Goal: Navigation & Orientation: Find specific page/section

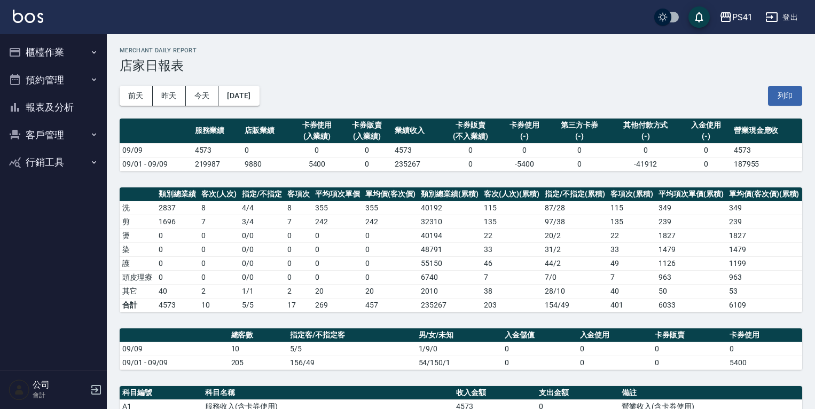
scroll to position [85, 0]
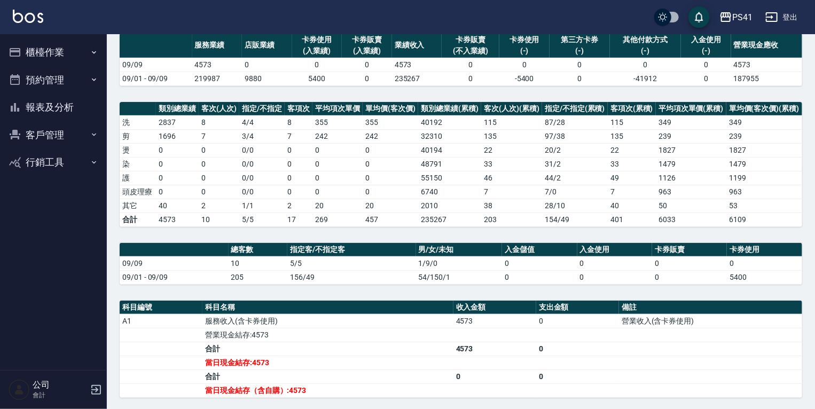
click at [57, 114] on button "報表及分析" at bounding box center [53, 107] width 98 height 28
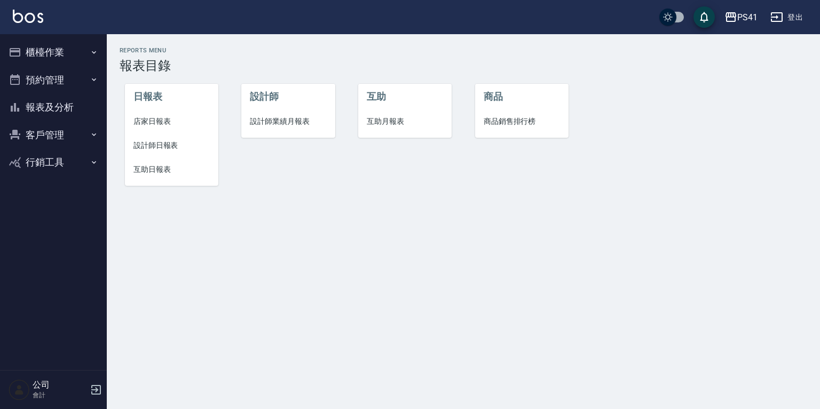
click at [153, 174] on span "互助日報表" at bounding box center [171, 169] width 76 height 11
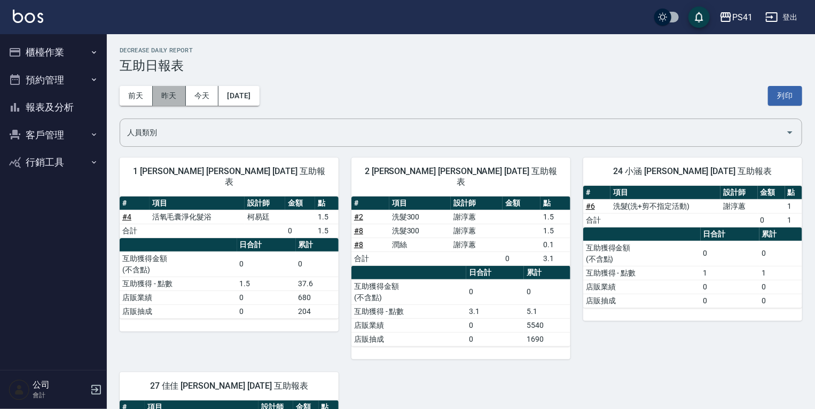
click at [180, 96] on button "昨天" at bounding box center [169, 96] width 33 height 20
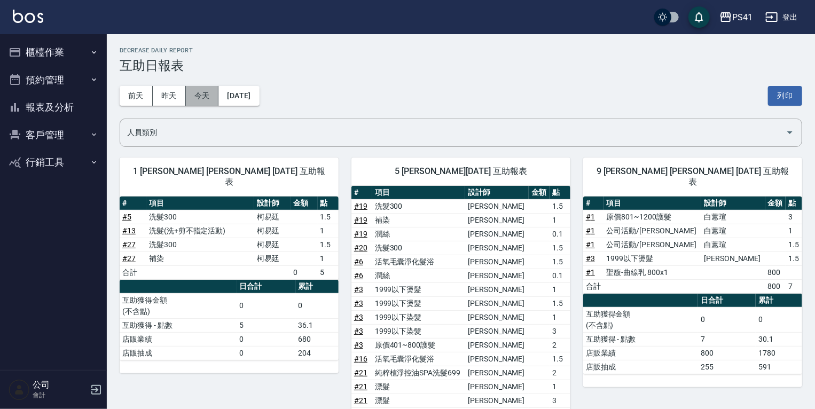
click at [208, 97] on button "今天" at bounding box center [202, 96] width 33 height 20
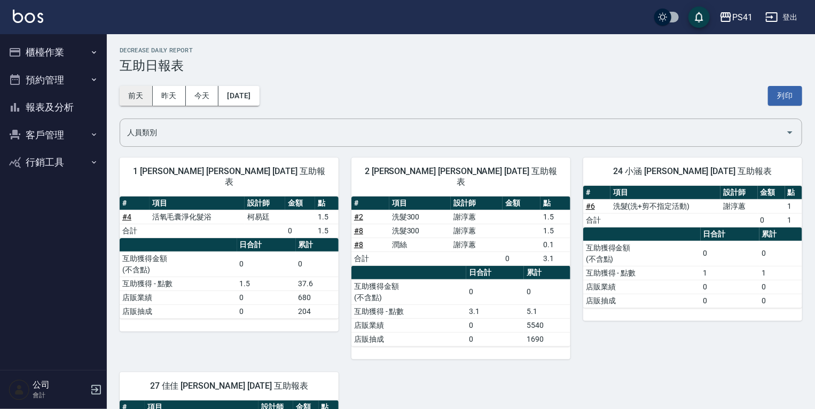
click at [141, 91] on button "前天" at bounding box center [136, 96] width 33 height 20
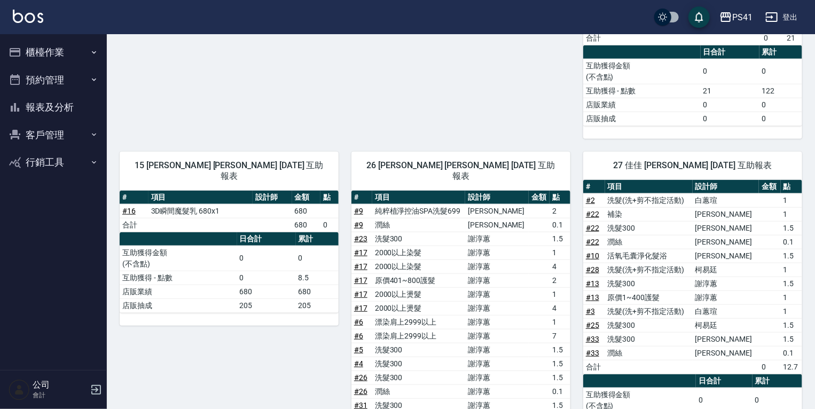
scroll to position [313, 0]
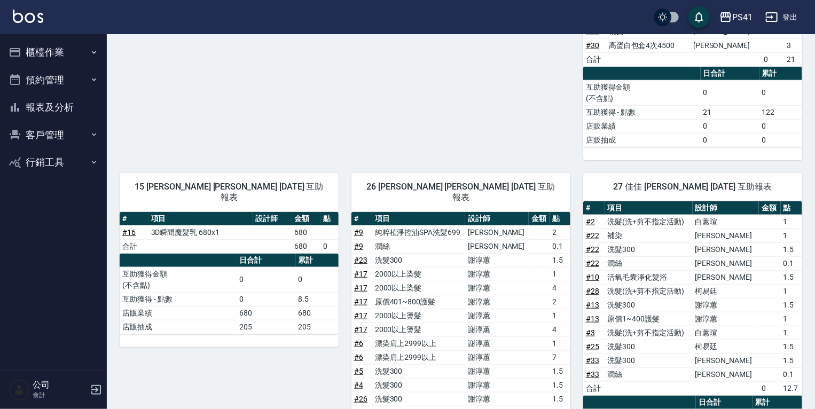
click at [72, 107] on button "報表及分析" at bounding box center [53, 107] width 98 height 28
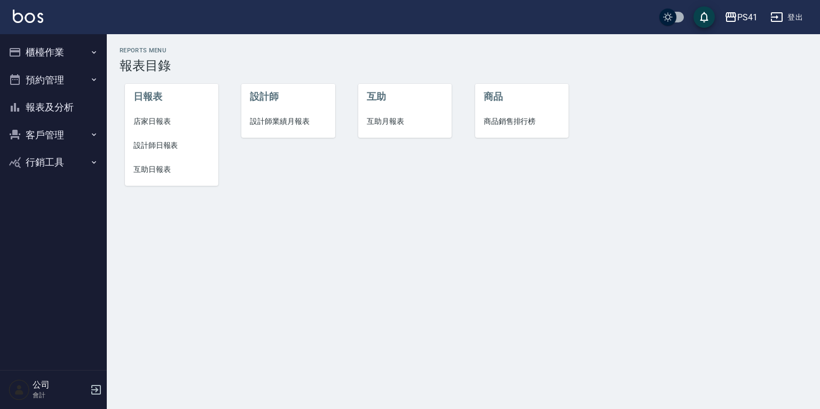
click at [86, 54] on button "櫃檯作業" at bounding box center [53, 52] width 98 height 28
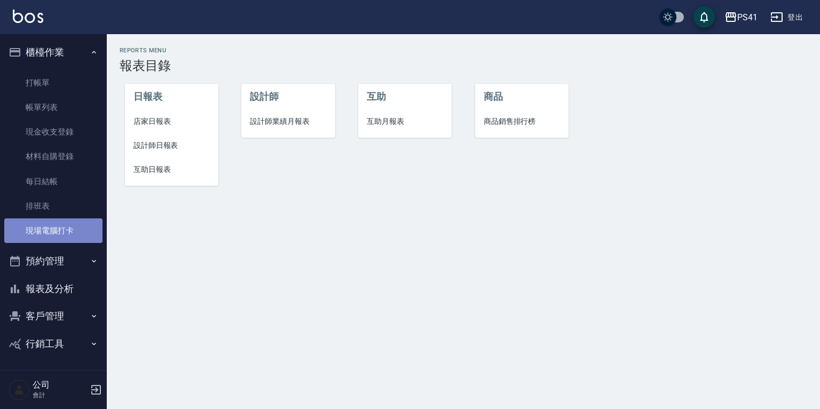
click at [58, 234] on link "現場電腦打卡" at bounding box center [53, 230] width 98 height 25
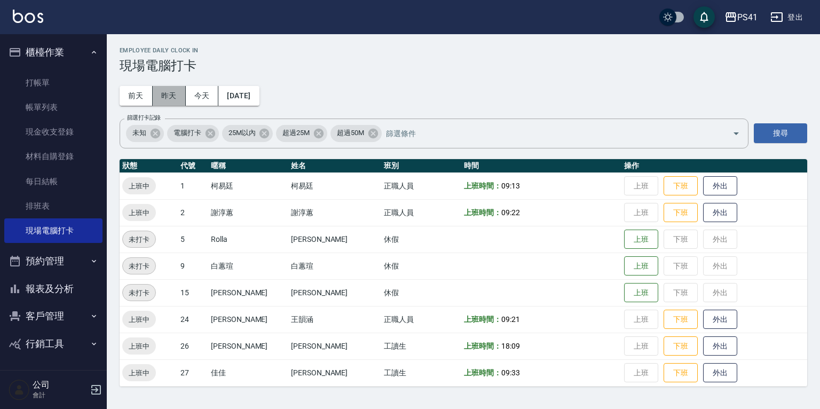
click at [171, 90] on button "昨天" at bounding box center [169, 96] width 33 height 20
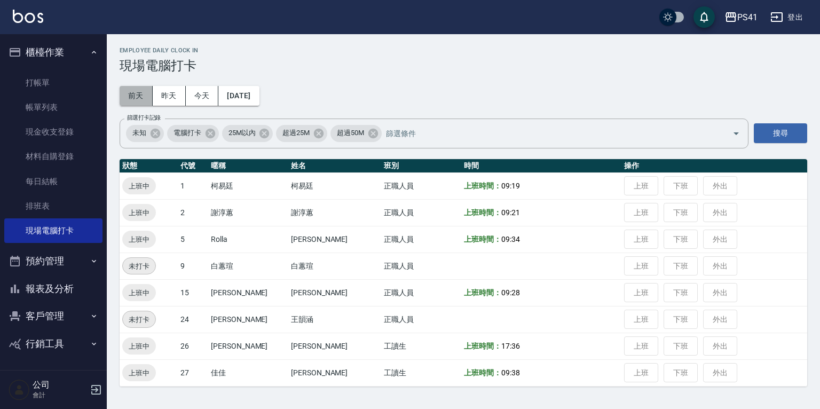
click at [128, 98] on button "前天" at bounding box center [136, 96] width 33 height 20
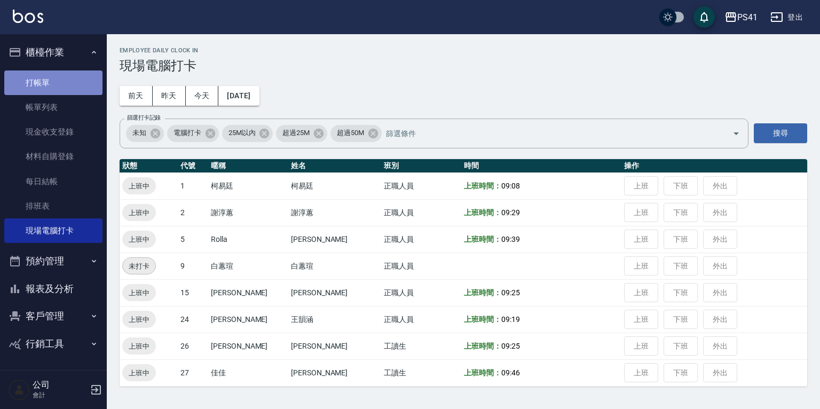
click at [66, 84] on link "打帳單" at bounding box center [53, 82] width 98 height 25
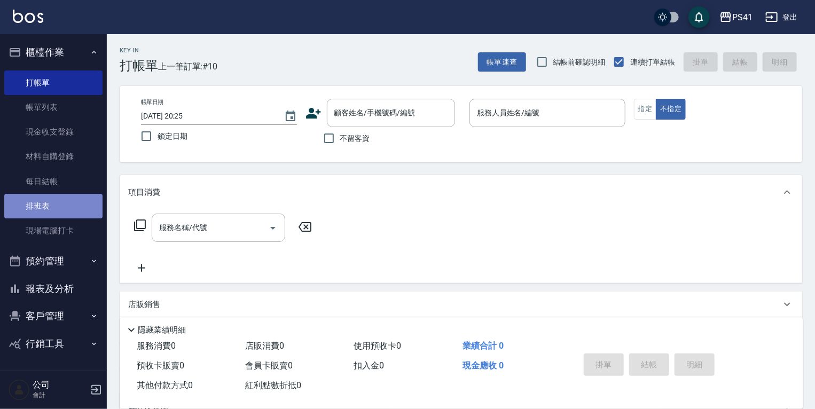
click at [60, 208] on link "排班表" at bounding box center [53, 206] width 98 height 25
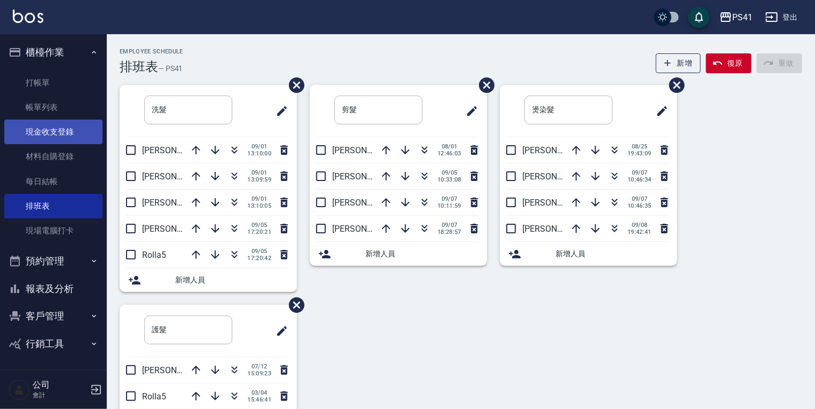
click at [78, 143] on link "現金收支登錄" at bounding box center [53, 132] width 98 height 25
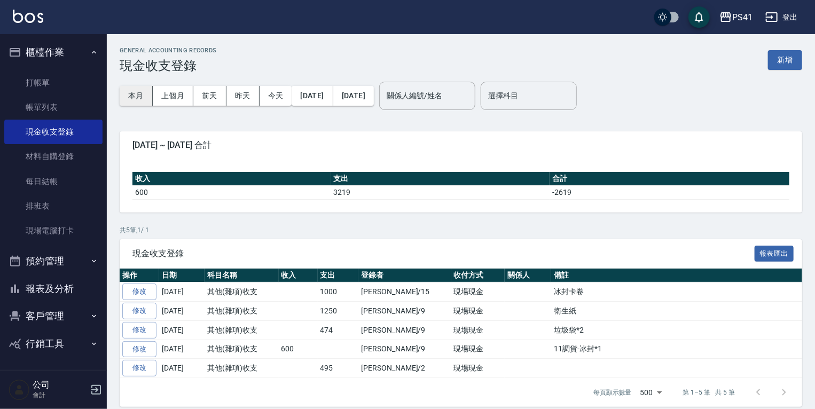
click at [130, 99] on button "本月" at bounding box center [136, 96] width 33 height 20
click at [184, 100] on button "上個月" at bounding box center [173, 96] width 41 height 20
